Goal: Information Seeking & Learning: Check status

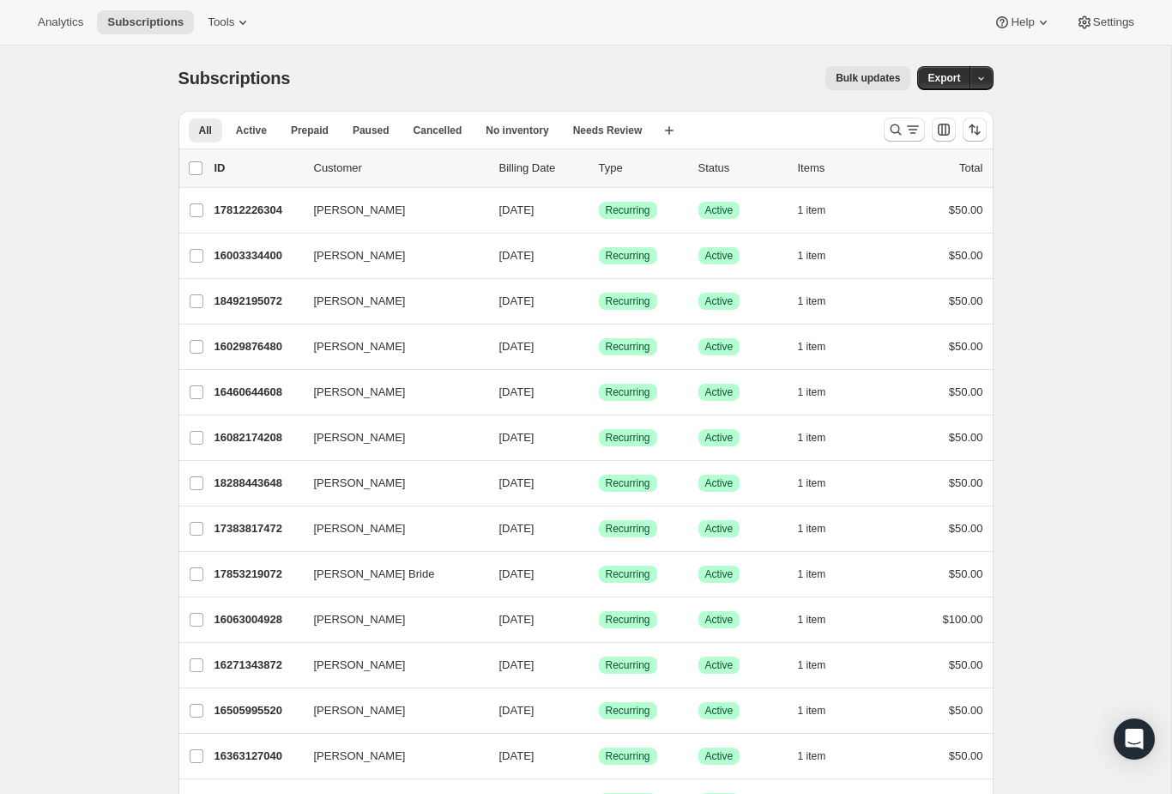
click at [898, 113] on div at bounding box center [935, 129] width 117 height 34
click at [895, 118] on button "Search and filter results" at bounding box center [904, 130] width 41 height 24
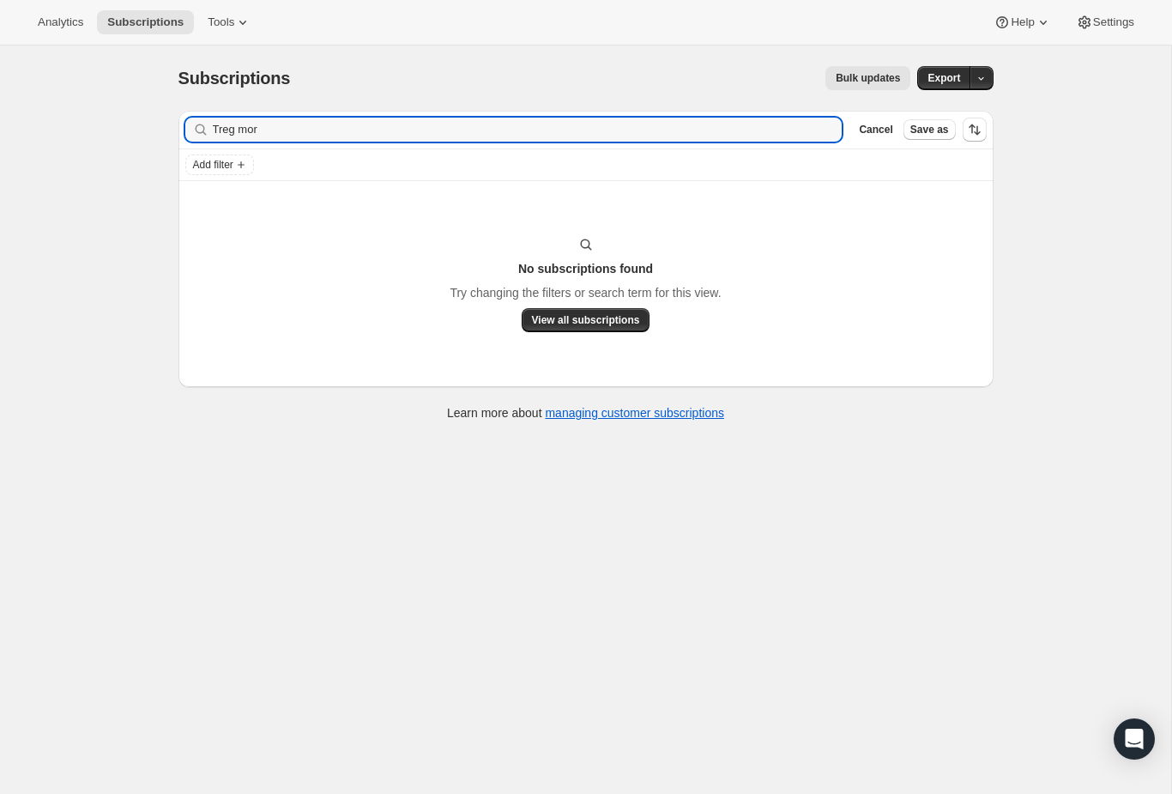
click at [221, 119] on input "Treg mor" at bounding box center [528, 130] width 630 height 24
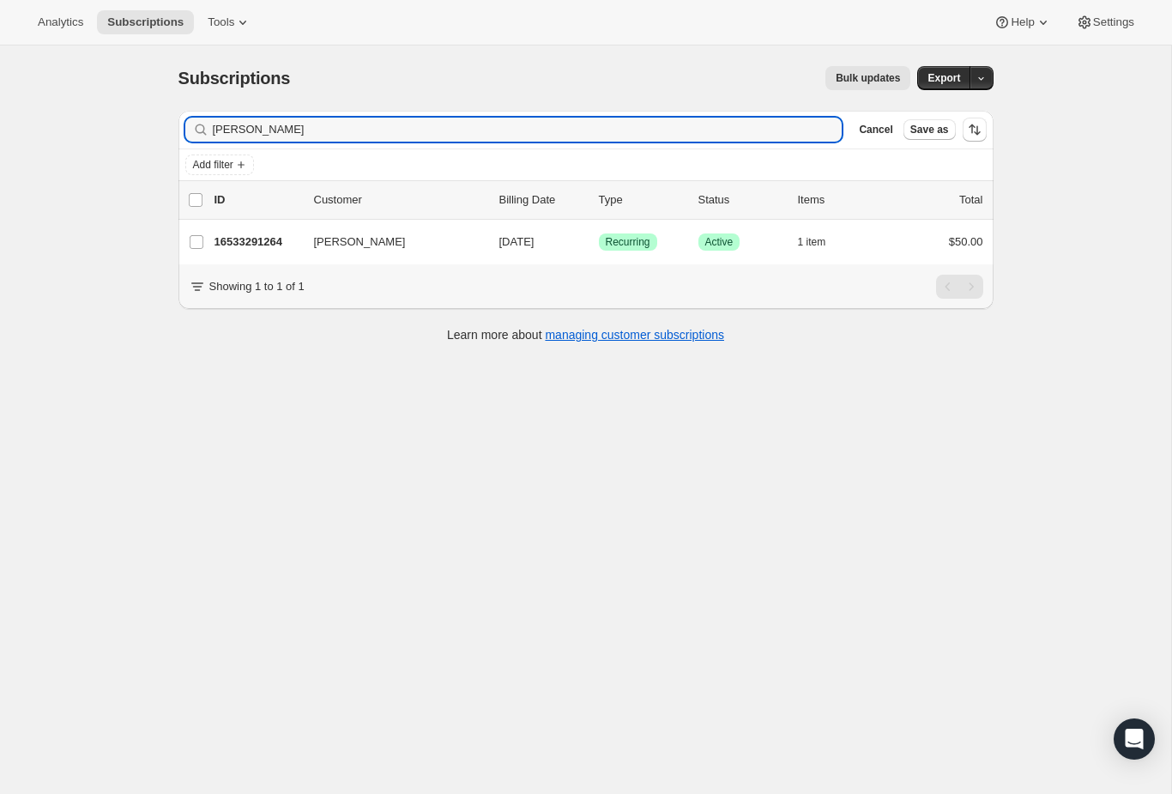
type input "[PERSON_NAME]"
click at [258, 243] on p "16533291264" at bounding box center [257, 241] width 86 height 17
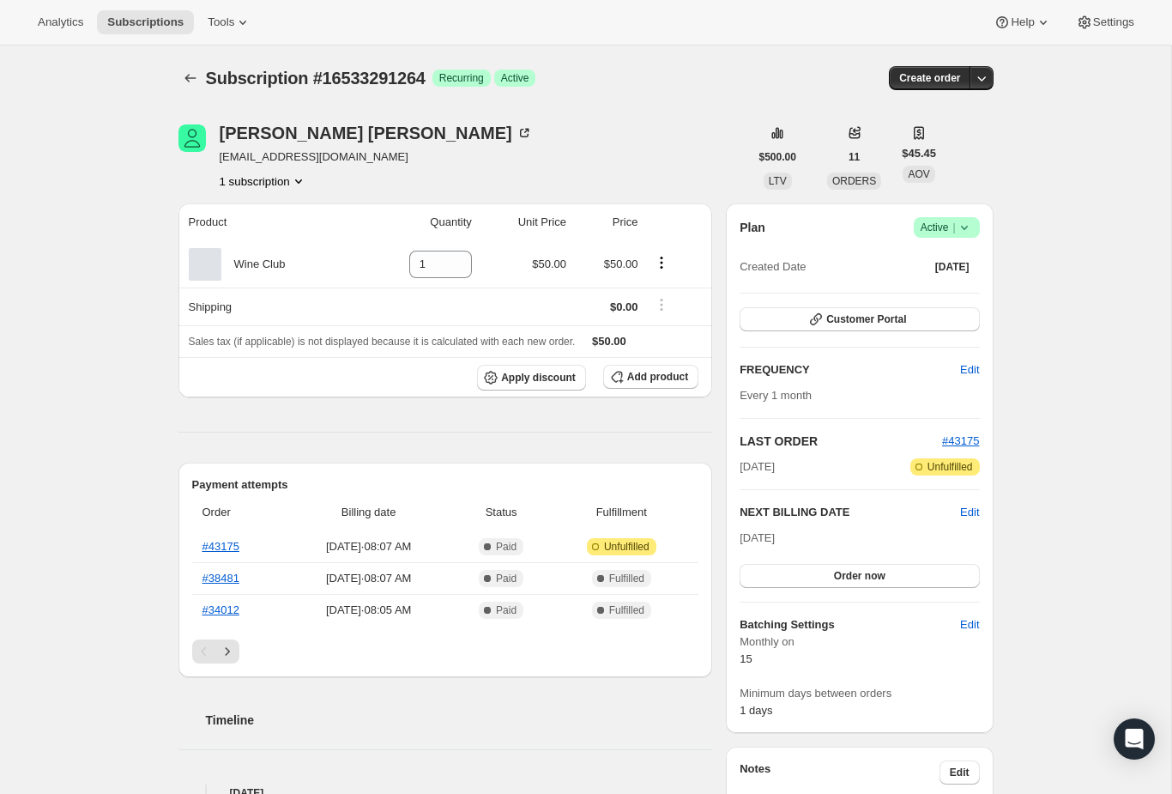
click at [232, 548] on link "#43175" at bounding box center [220, 546] width 37 height 13
click at [190, 76] on icon "Subscriptions" at bounding box center [190, 77] width 17 height 17
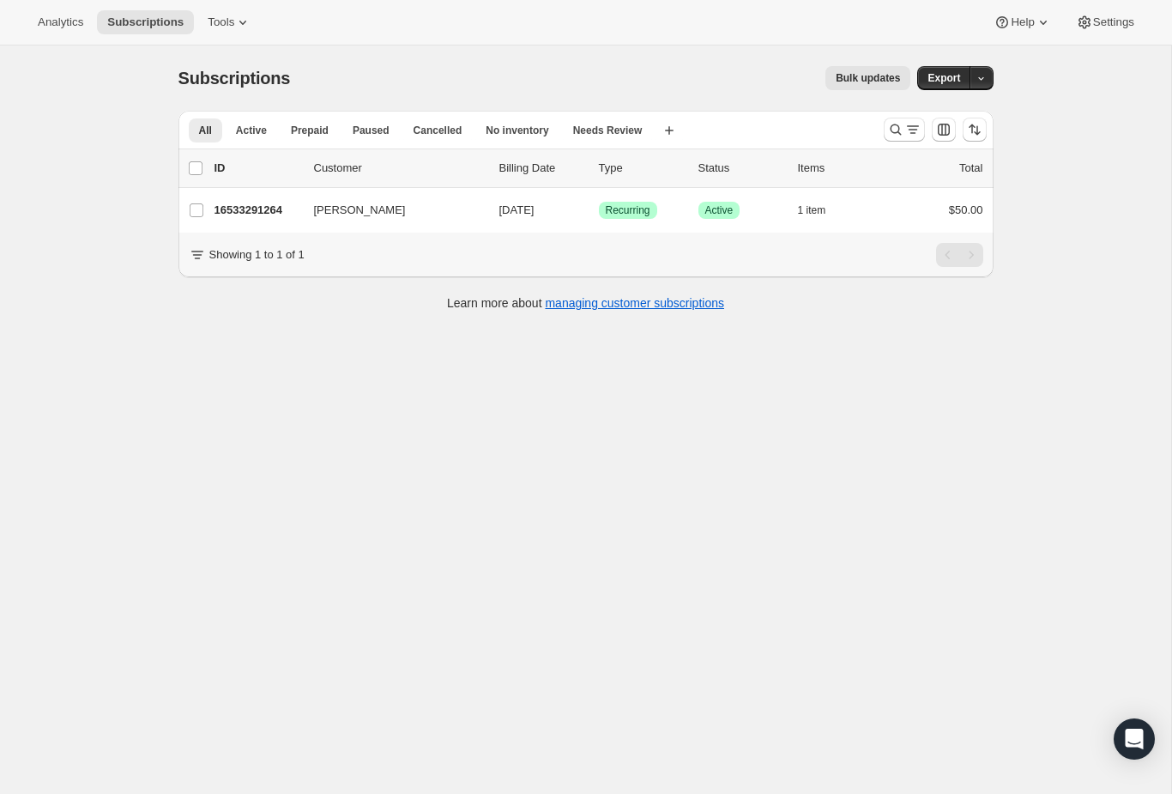
click at [902, 124] on icon "Search and filter results" at bounding box center [895, 129] width 17 height 17
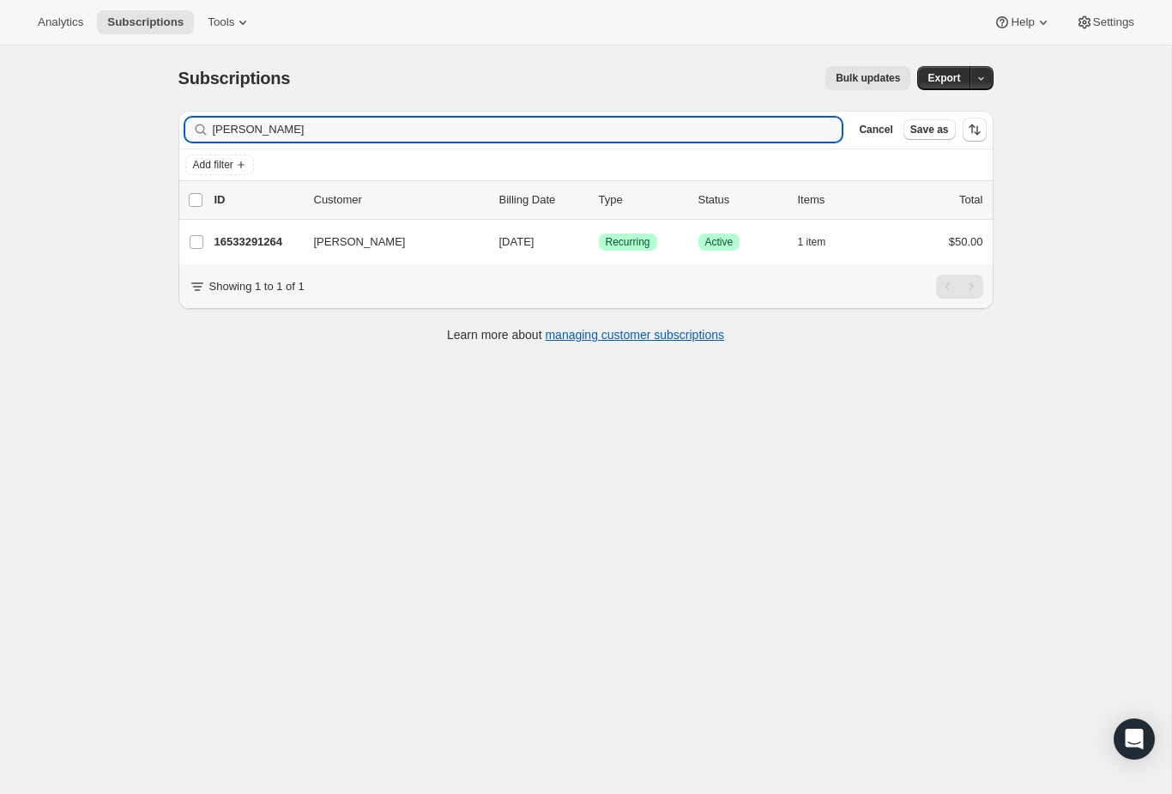
click at [814, 129] on div "[PERSON_NAME] mor Clear" at bounding box center [513, 130] width 657 height 24
click at [814, 126] on div "[PERSON_NAME] mor Clear" at bounding box center [513, 130] width 657 height 24
click at [808, 122] on input "[PERSON_NAME]" at bounding box center [512, 130] width 599 height 24
type input "G"
type input "[PERSON_NAME]"
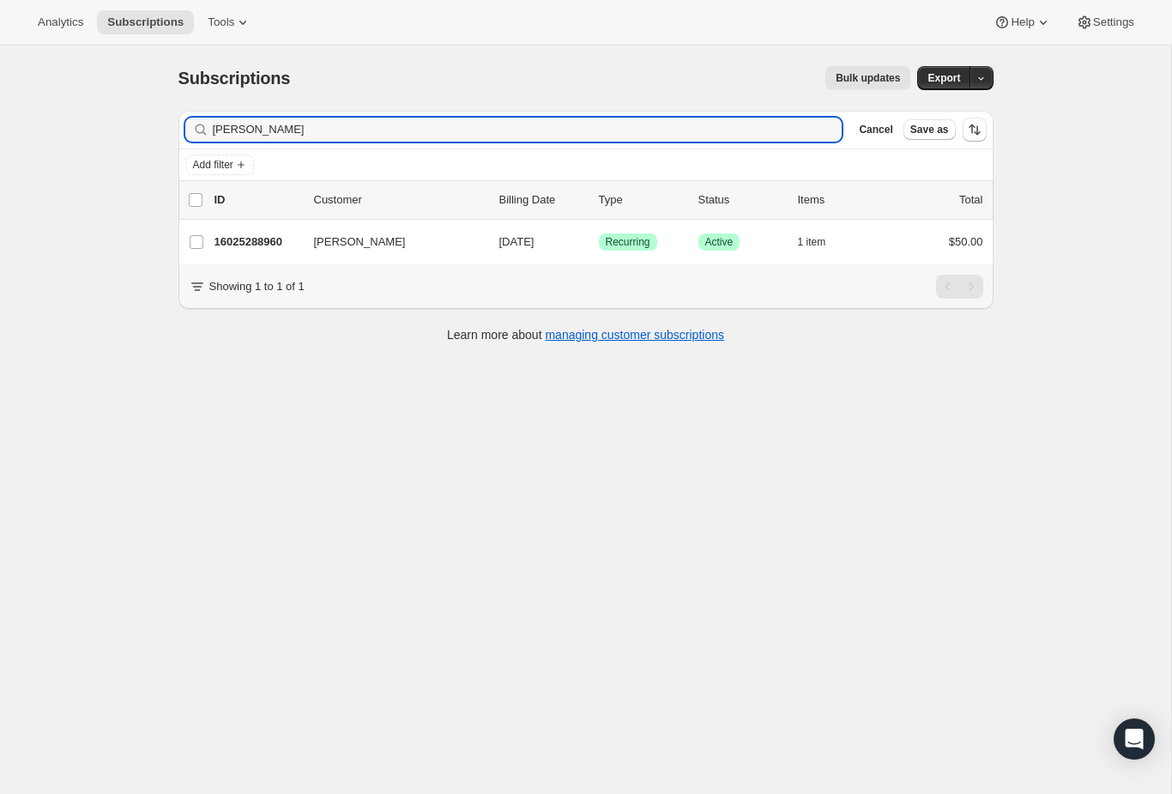
click at [280, 225] on div "[PERSON_NAME] 16025288960 [PERSON_NAME] [DATE] Success Recurring Success Active…" at bounding box center [585, 242] width 815 height 45
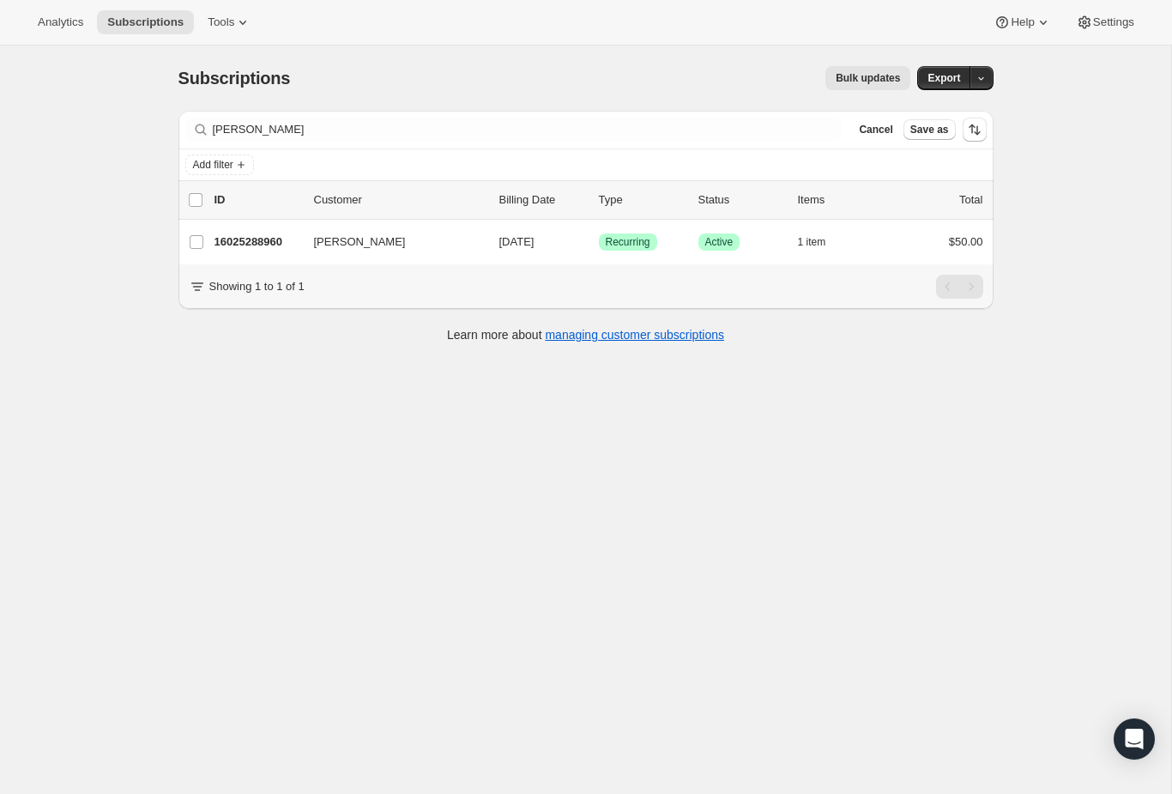
click at [266, 221] on div "[PERSON_NAME] 16025288960 [PERSON_NAME] [DATE] Success Recurring Success Active…" at bounding box center [585, 242] width 815 height 45
click at [290, 234] on p "16025288960" at bounding box center [257, 241] width 86 height 17
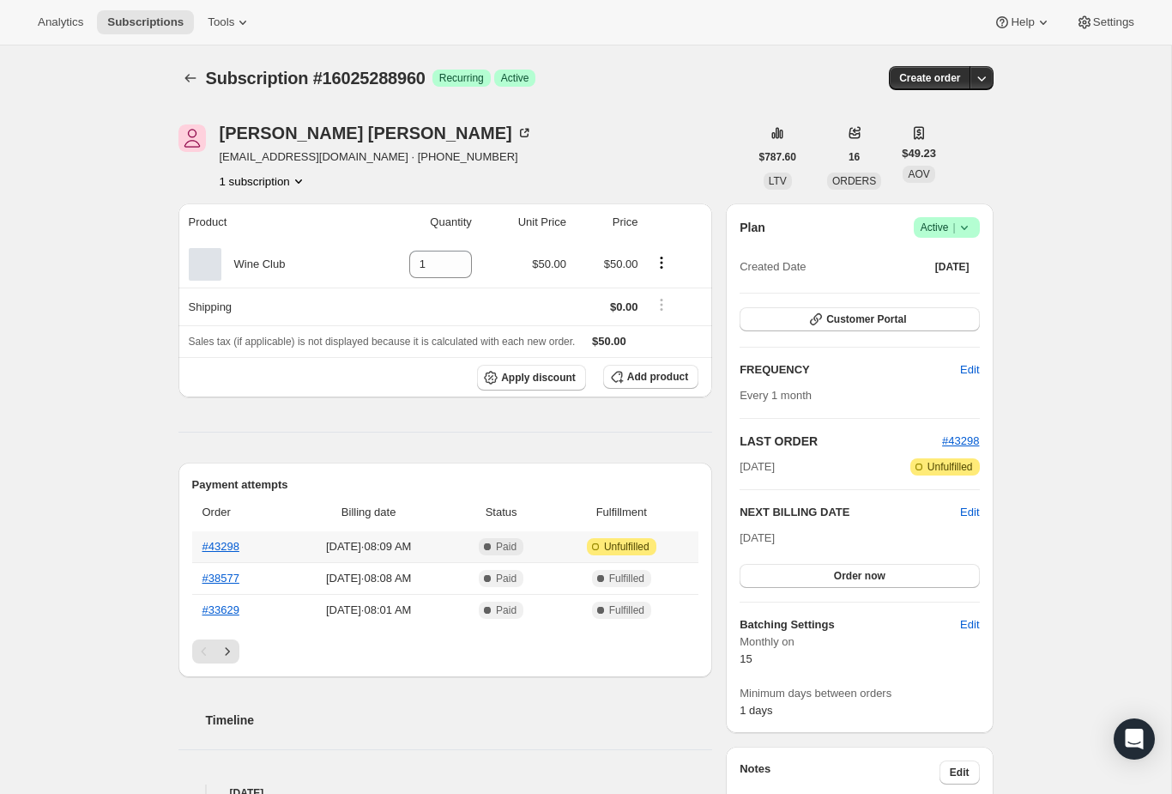
click at [234, 541] on link "#43298" at bounding box center [220, 546] width 37 height 13
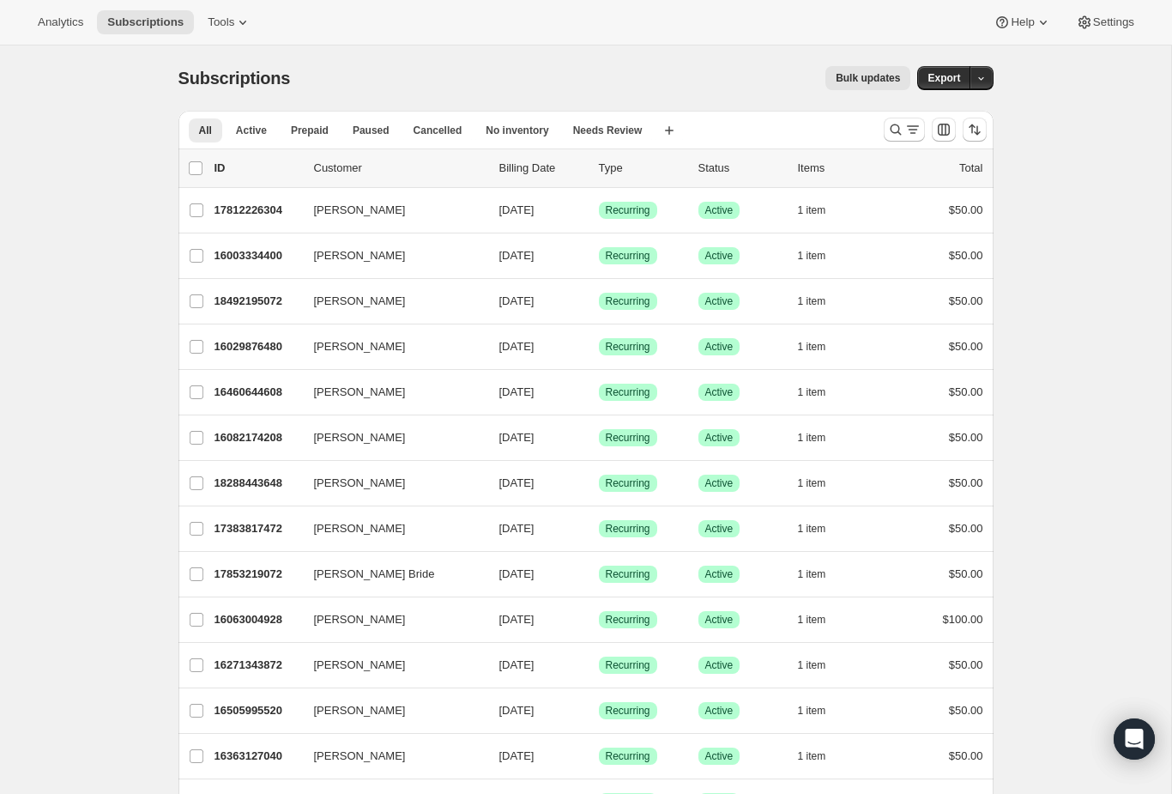
click at [900, 124] on icon "Search and filter results" at bounding box center [895, 129] width 17 height 17
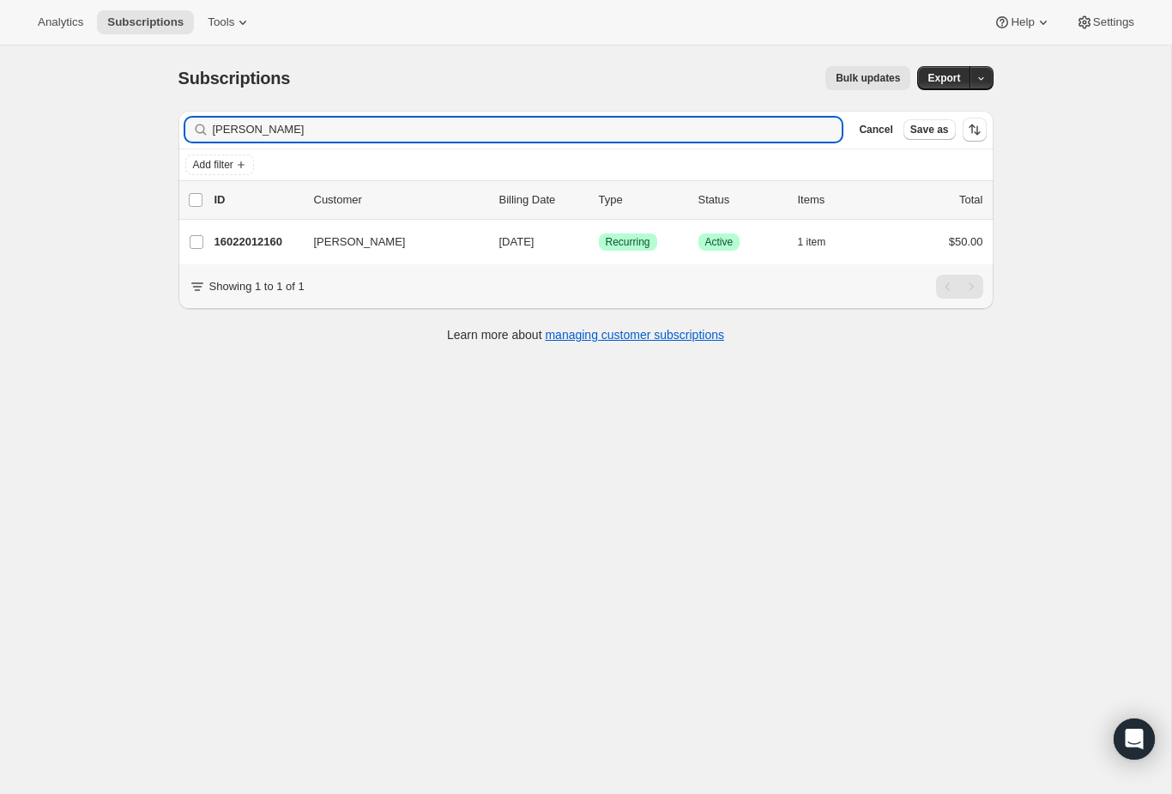
type input "Korman"
click at [427, 245] on button "Paris Korman" at bounding box center [390, 241] width 172 height 27
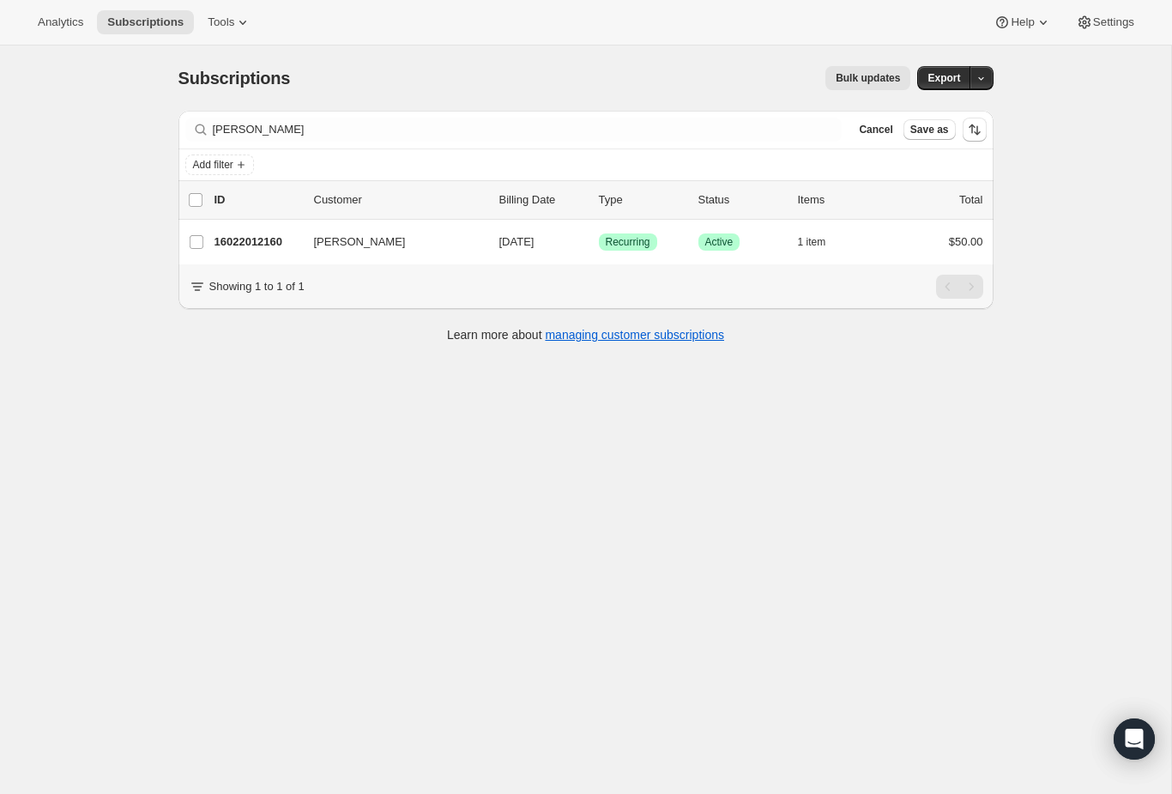
click at [389, 234] on button "Paris Korman" at bounding box center [390, 241] width 172 height 27
click at [388, 234] on button "Paris Korman" at bounding box center [390, 241] width 172 height 27
click at [467, 239] on button "Paris Korman" at bounding box center [390, 241] width 172 height 27
click at [467, 249] on button "Paris Korman" at bounding box center [390, 241] width 172 height 27
click at [382, 242] on span "Paris Korman" at bounding box center [360, 241] width 92 height 17
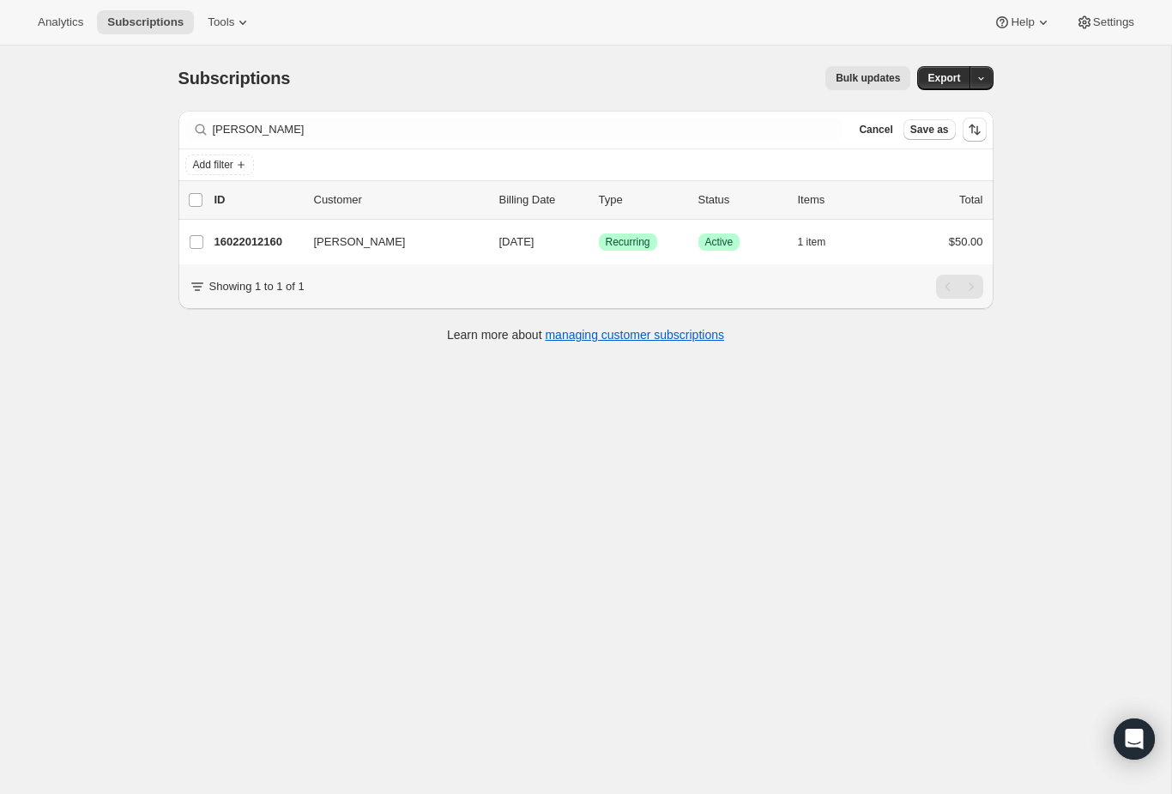
click at [463, 245] on icon "button" at bounding box center [456, 241] width 17 height 17
click at [262, 207] on p "ID" at bounding box center [257, 199] width 86 height 17
click at [272, 233] on div "16022012160 Paris Korman 09/15/2025 Success Recurring Success Active 1 item $50…" at bounding box center [598, 242] width 769 height 24
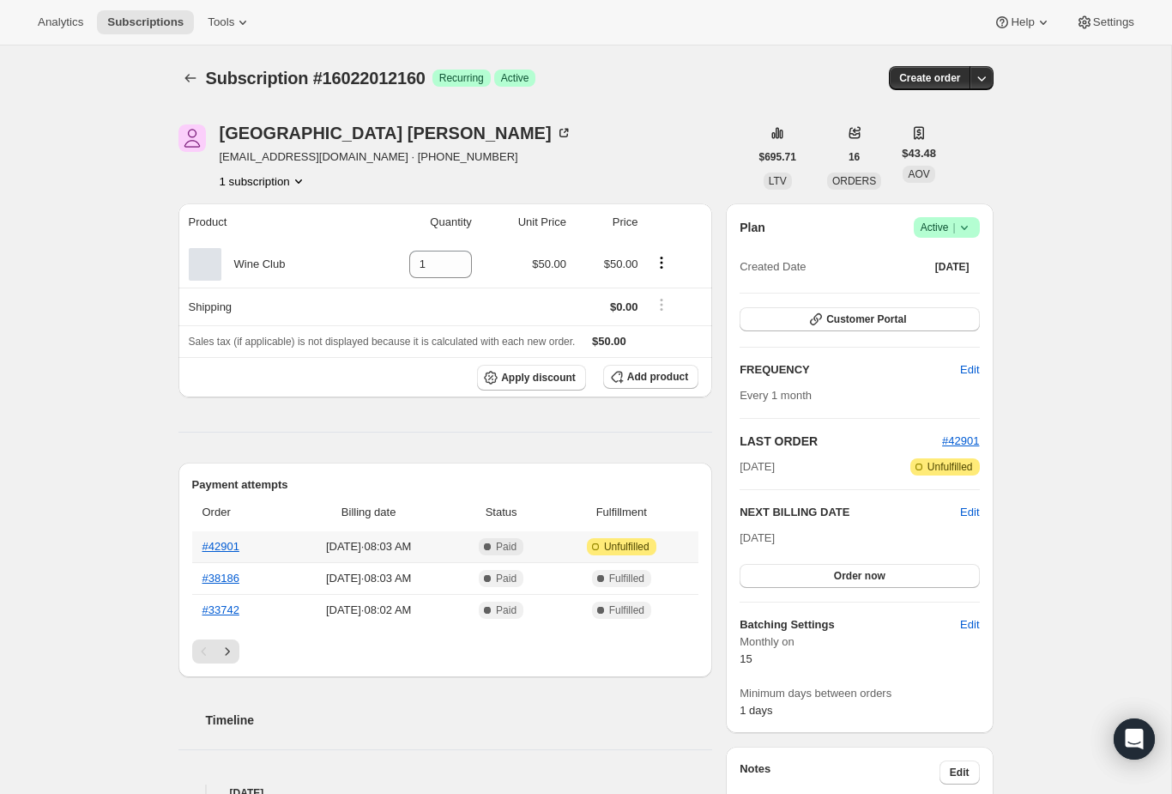
click at [448, 546] on span "Aug 15, 2025 · 08:03 AM" at bounding box center [369, 546] width 158 height 17
click at [220, 547] on link "#42901" at bounding box center [220, 546] width 37 height 13
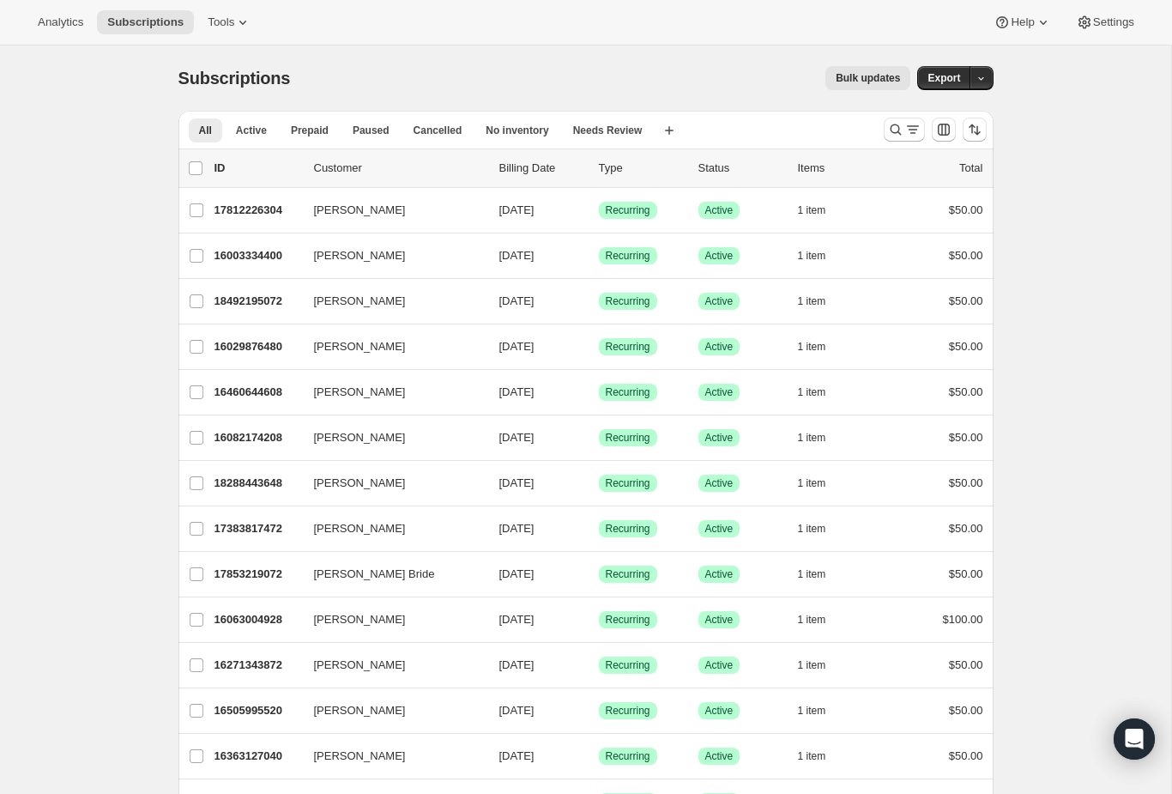
click at [895, 123] on icon "Search and filter results" at bounding box center [895, 129] width 17 height 17
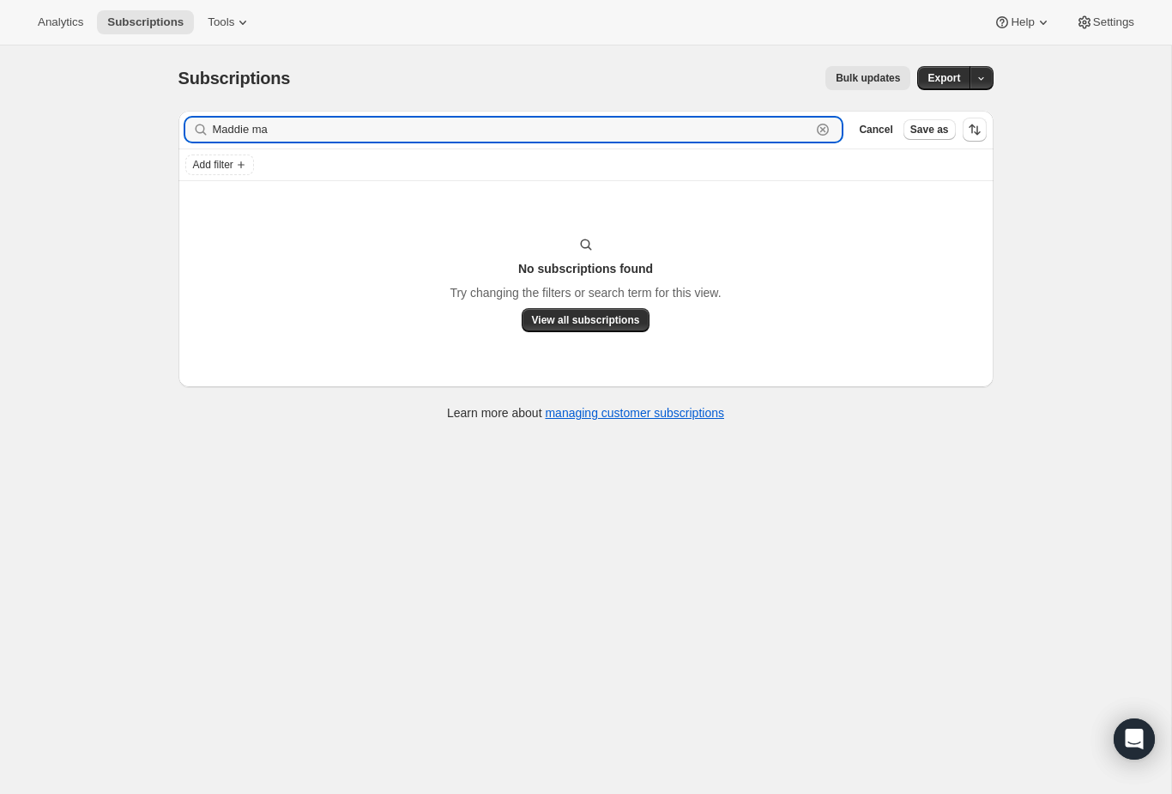
click at [229, 123] on input "Maddie ma" at bounding box center [512, 130] width 599 height 24
click at [508, 125] on input "Maddie ma" at bounding box center [512, 130] width 599 height 24
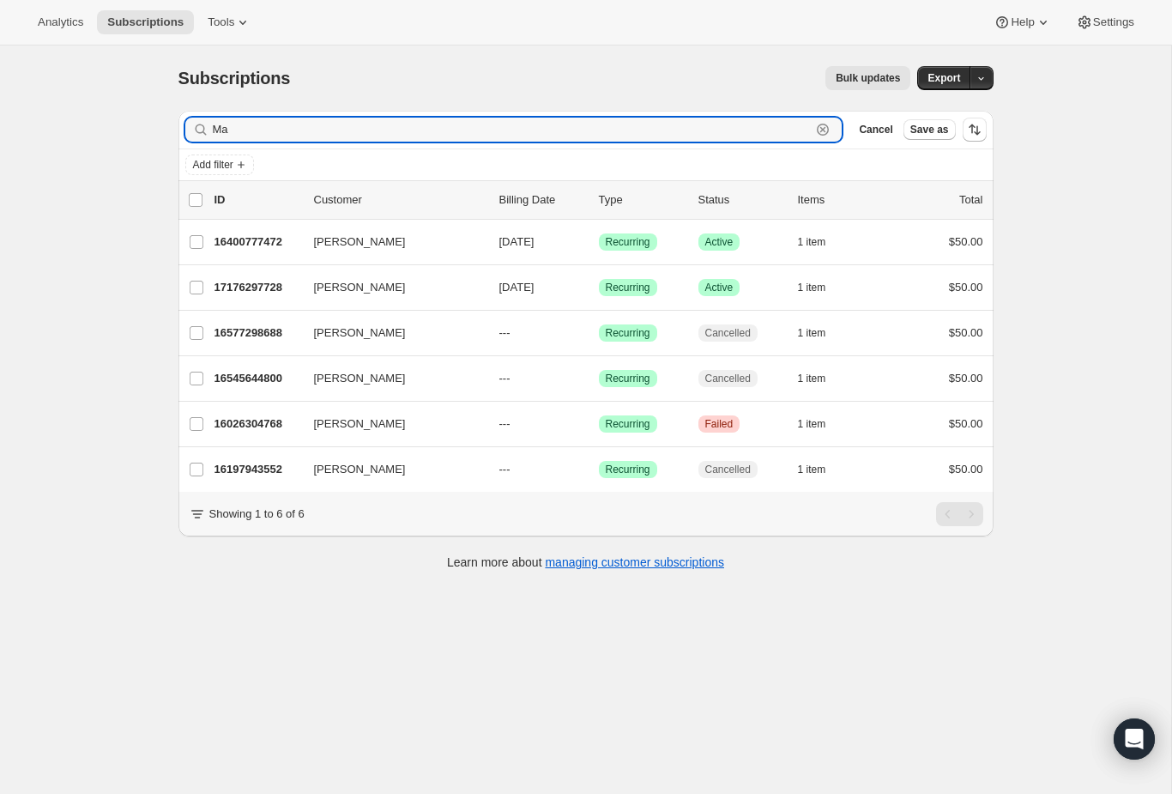
type input "M"
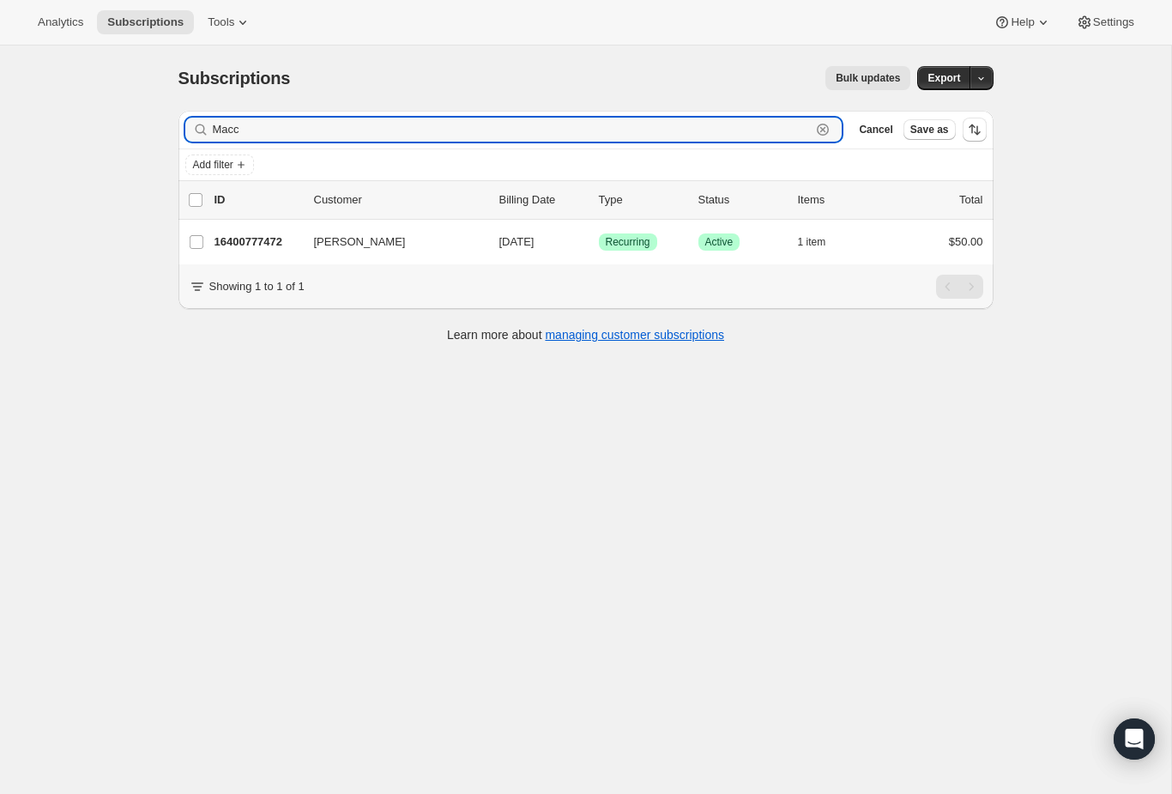
type input "Macc"
click at [268, 245] on p "16400777472" at bounding box center [257, 241] width 86 height 17
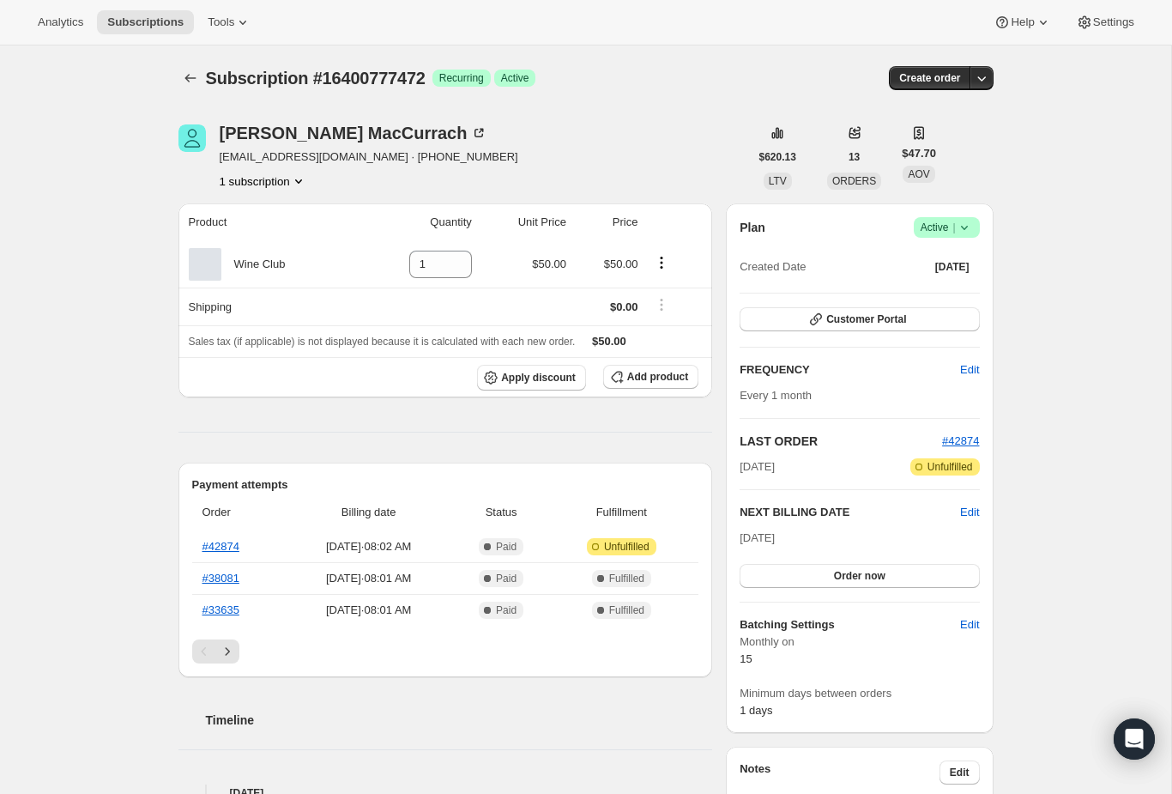
click at [238, 551] on link "#42874" at bounding box center [220, 546] width 37 height 13
click at [179, 546] on div "Payment attempts Order Billing date Status Fulfillment #42874 Aug 15, 2025 · 08…" at bounding box center [445, 569] width 535 height 214
click at [237, 531] on th "#42874" at bounding box center [238, 546] width 93 height 31
click at [235, 529] on th "Order" at bounding box center [238, 512] width 93 height 38
click at [239, 534] on th "#42874" at bounding box center [238, 546] width 93 height 31
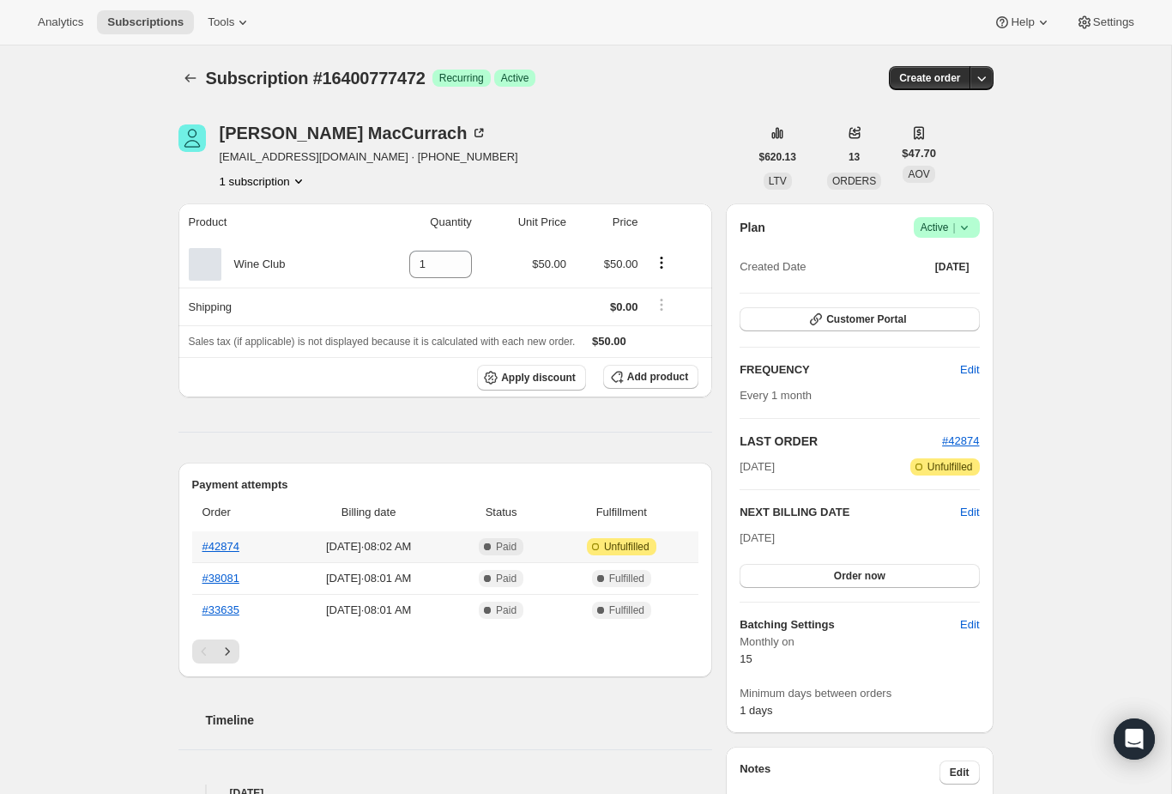
click at [223, 535] on th "#42874" at bounding box center [238, 546] width 93 height 31
click at [364, 541] on span "Aug 15, 2025 · 08:02 AM" at bounding box center [369, 546] width 158 height 17
click at [192, 80] on icon "Subscriptions" at bounding box center [190, 77] width 17 height 17
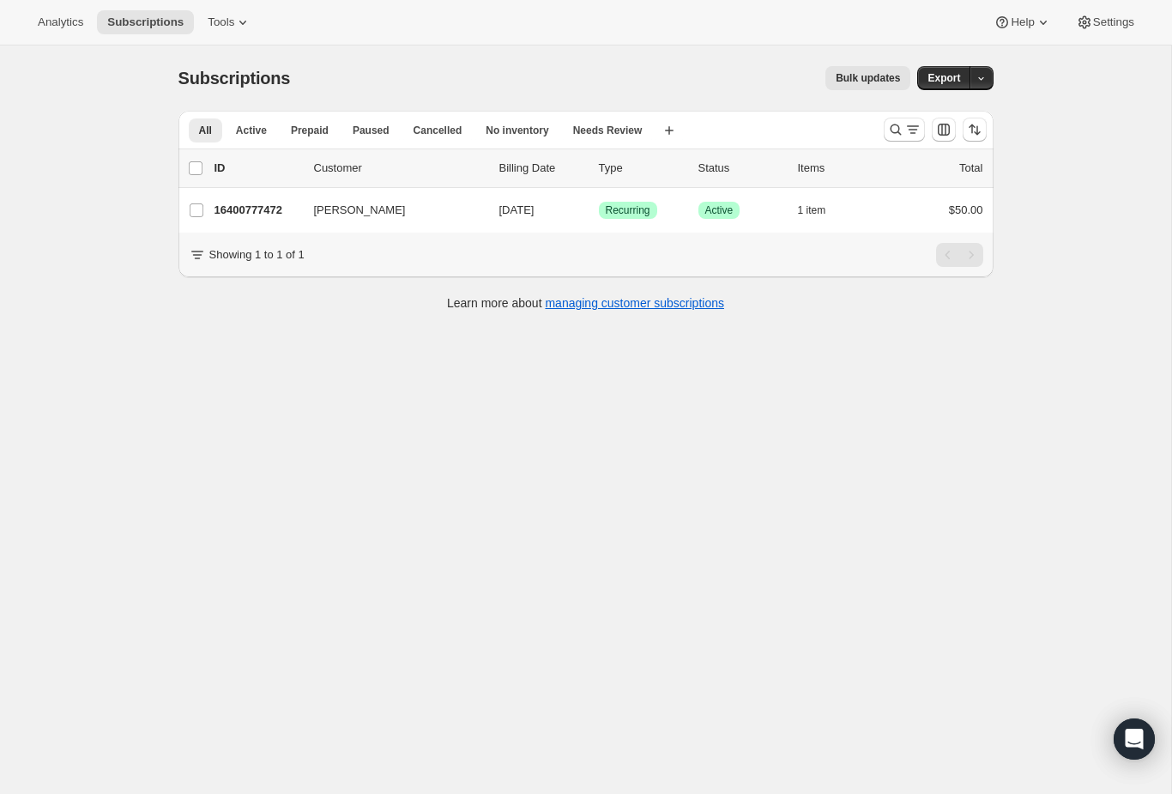
click at [272, 200] on div "16400777472 Madeline MacCurrach 09/15/2025 Success Recurring Success Active 1 i…" at bounding box center [598, 210] width 769 height 24
